Goal: Task Accomplishment & Management: Use online tool/utility

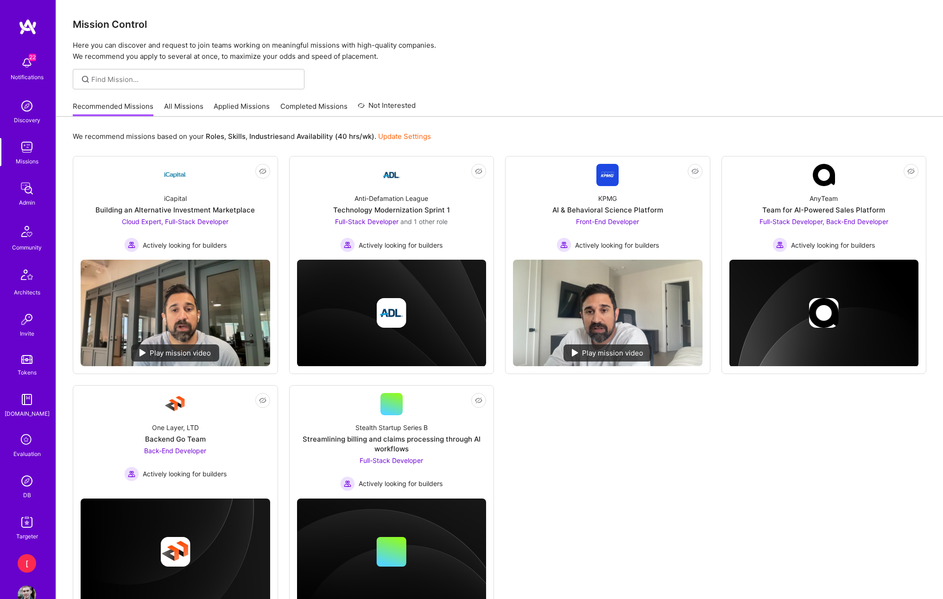
click at [28, 482] on img at bounding box center [27, 481] width 19 height 19
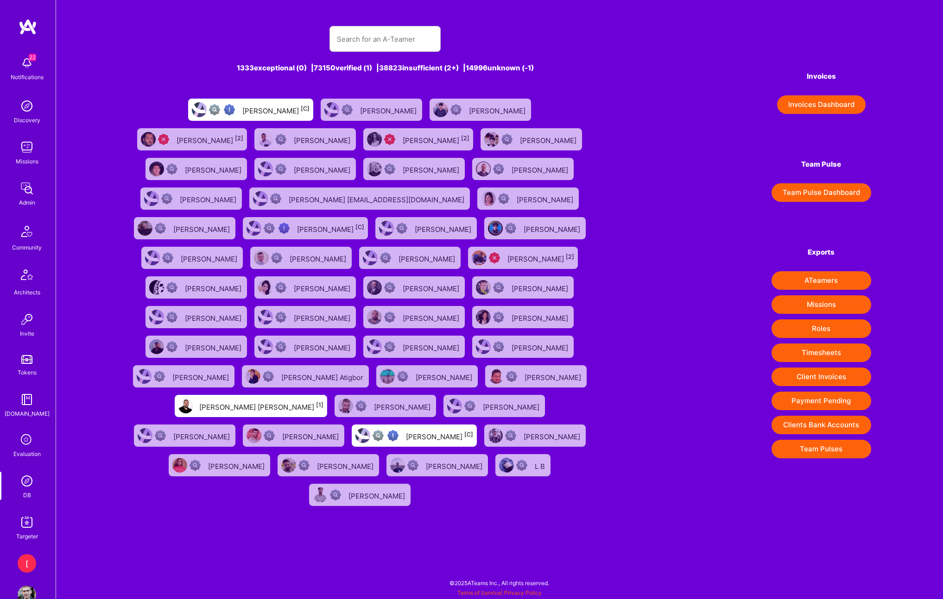
click at [29, 189] on img at bounding box center [27, 188] width 19 height 19
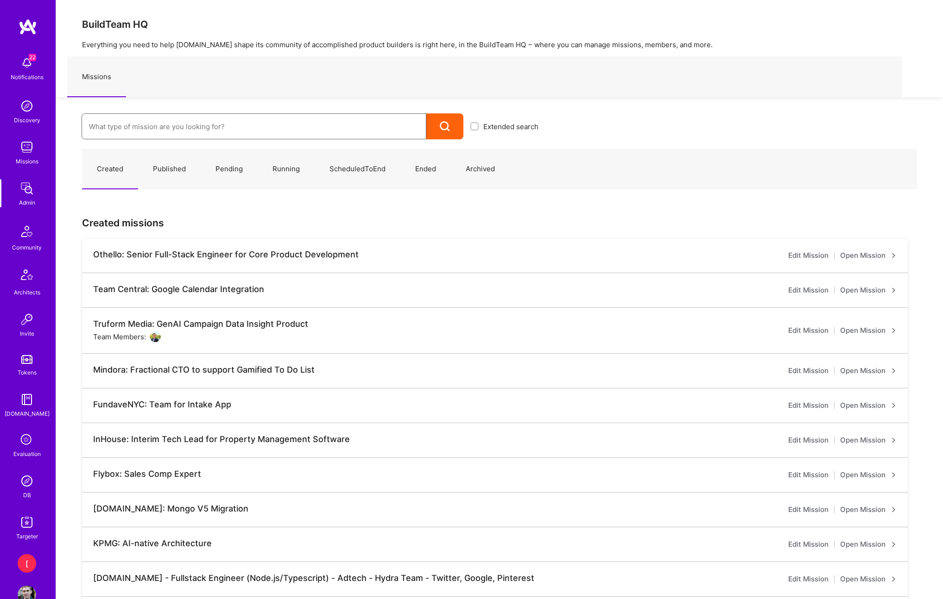
click at [218, 127] on input at bounding box center [254, 127] width 330 height 24
paste input "Nevoya: Principal Problem Solver for Zero-Emissions Logistics Company"
type input "Nevoya: Principal Problem Solver for Zero-Emissions Logistics Company"
click at [298, 157] on link "Nevoya: Principal Problem Solver for Zero-Emissions Logistics Company ( Running…" at bounding box center [314, 157] width 464 height 24
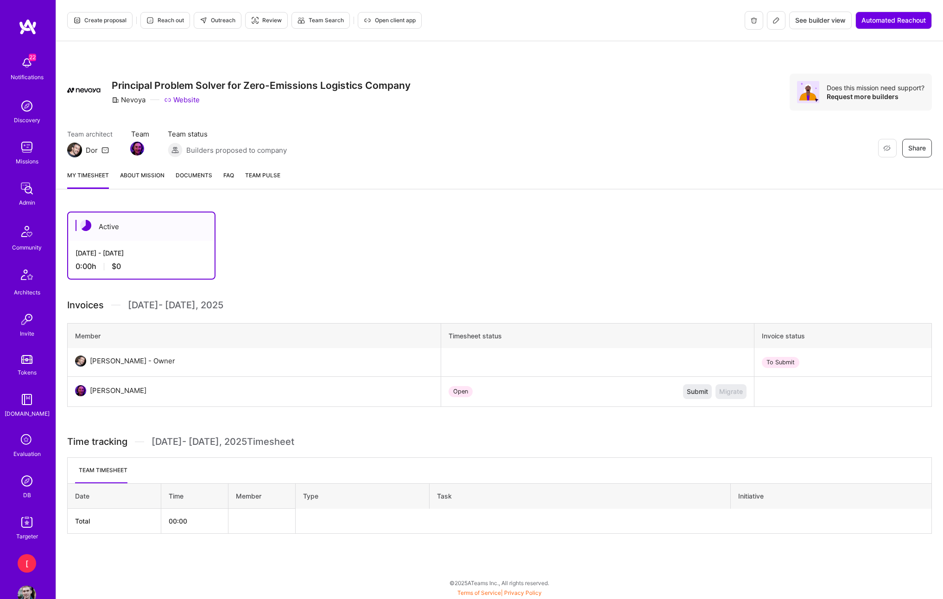
click at [774, 22] on icon at bounding box center [775, 20] width 7 height 7
